Goal: Task Accomplishment & Management: Use online tool/utility

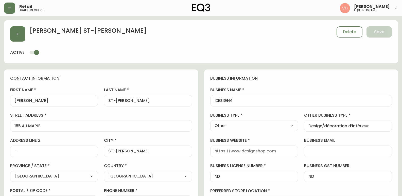
select select "QC"
select select "CA"
select select "CA_FR"
select select "Other"
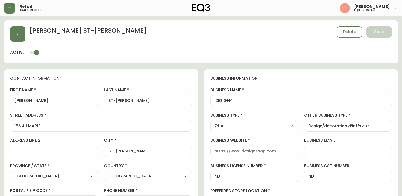
select select "cjw10z96u00fa6gs0941re9ze"
select select "false"
click at [8, 8] on icon "button" at bounding box center [10, 8] width 4 height 4
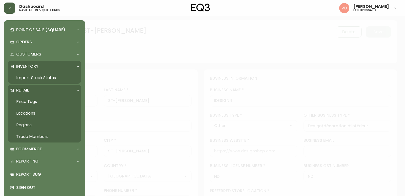
click at [31, 75] on link "Import Stock Status" at bounding box center [44, 78] width 73 height 12
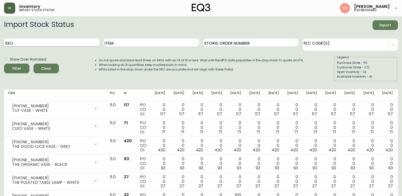
click at [45, 42] on input "SKU" at bounding box center [51, 43] width 95 height 8
paste input "3020-845-15-A"
type input "3020-845-15-A"
click at [4, 64] on button "Filter" at bounding box center [16, 69] width 25 height 10
